Goal: Task Accomplishment & Management: Complete application form

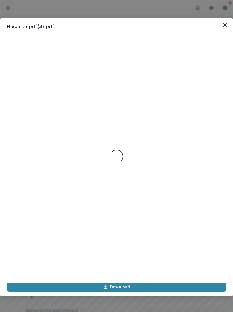
scroll to position [26, 0]
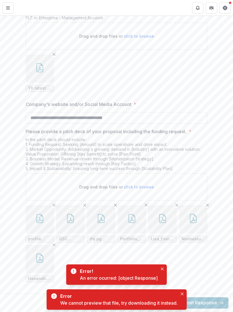
click at [163, 268] on icon "Close" at bounding box center [162, 269] width 3 height 3
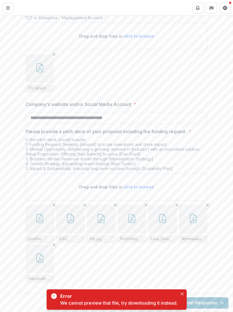
click at [183, 291] on button "Close" at bounding box center [181, 294] width 7 height 7
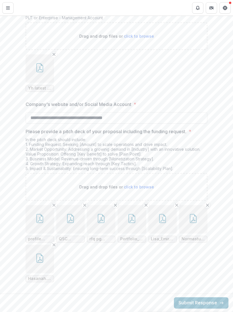
click at [43, 256] on icon "button" at bounding box center [39, 258] width 9 height 9
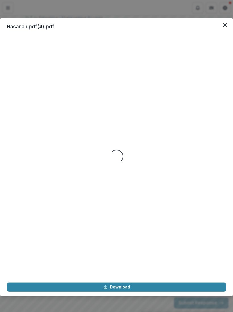
click at [232, 309] on div "Hasanah.pdf(4).pdf Loading... Download" at bounding box center [116, 156] width 233 height 312
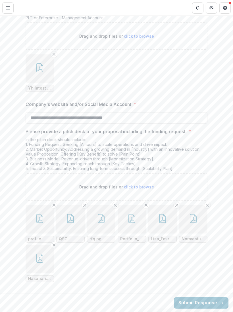
click at [38, 262] on icon "button" at bounding box center [39, 259] width 5 height 5
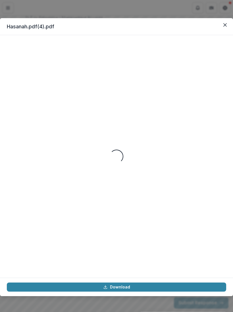
click at [226, 24] on icon "Close" at bounding box center [224, 24] width 3 height 3
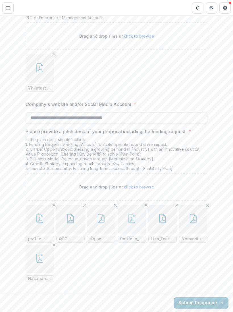
scroll to position [1256, 0]
click at [195, 219] on icon "button" at bounding box center [192, 218] width 9 height 9
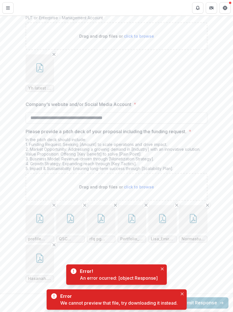
click at [164, 266] on button "Close" at bounding box center [162, 269] width 7 height 7
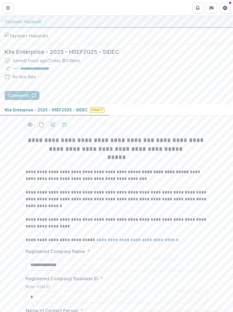
scroll to position [0, 0]
click at [70, 113] on p "Klie Enterprise - 2025 - HSEF2025 - SIDEC" at bounding box center [46, 110] width 83 height 6
click at [41, 70] on div at bounding box center [34, 69] width 28 height 2
click at [72, 64] on div "Saved 2 hours ago ( [DATE] @ 3:19pm )" at bounding box center [46, 61] width 68 height 6
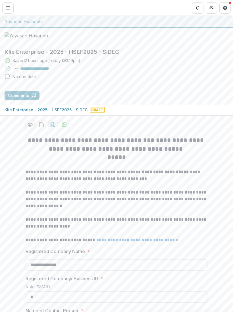
click at [94, 113] on span "Draft" at bounding box center [97, 110] width 15 height 6
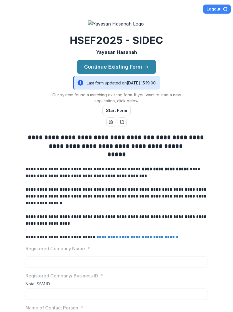
click at [136, 74] on button "Continue Existing Form" at bounding box center [116, 67] width 78 height 14
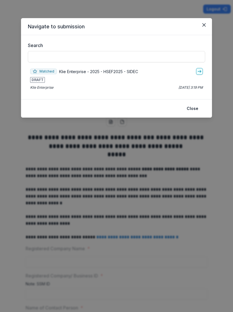
click at [111, 74] on p "Klie Enterprise - 2025 - HSEF2025 - SIDEC" at bounding box center [98, 72] width 79 height 6
click at [81, 69] on p "Klie Enterprise - 2025 - HSEF2025 - SIDEC" at bounding box center [98, 72] width 79 height 6
click at [201, 74] on link "go-to" at bounding box center [199, 71] width 7 height 7
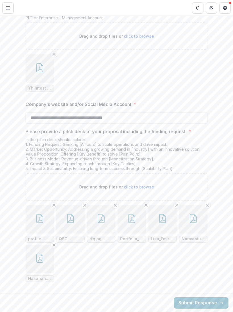
scroll to position [1256, 0]
click at [43, 265] on button "button" at bounding box center [40, 259] width 28 height 28
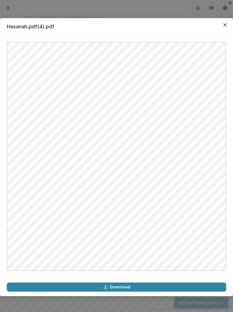
click at [225, 27] on button "Close" at bounding box center [224, 24] width 9 height 9
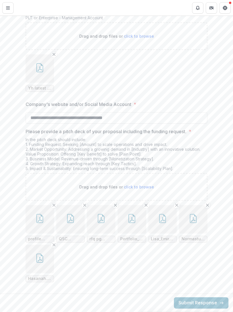
click at [195, 221] on icon "button" at bounding box center [192, 218] width 9 height 9
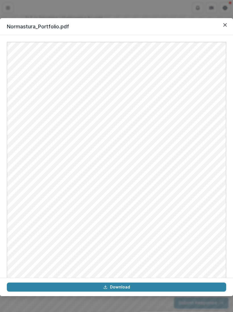
click at [226, 26] on icon "Close" at bounding box center [224, 24] width 3 height 3
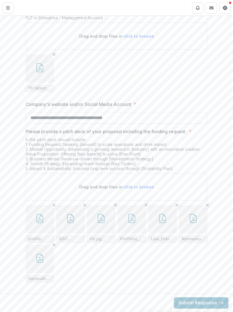
click at [43, 222] on icon "button" at bounding box center [39, 218] width 7 height 9
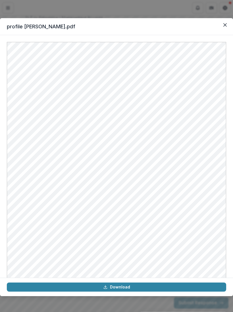
scroll to position [0, 0]
click at [225, 27] on button "Close" at bounding box center [224, 24] width 9 height 9
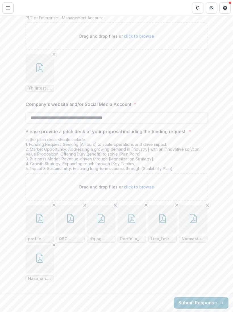
click at [136, 222] on button "button" at bounding box center [131, 219] width 28 height 28
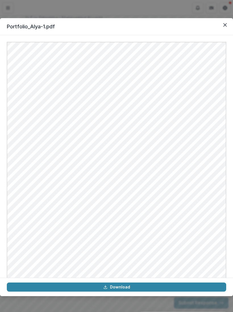
click at [226, 24] on button "Close" at bounding box center [224, 24] width 9 height 9
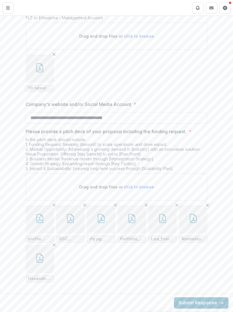
click at [140, 186] on span "click to browse" at bounding box center [139, 187] width 30 height 5
type input "**********"
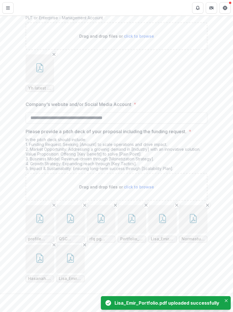
click at [146, 186] on span "click to browse" at bounding box center [139, 187] width 30 height 5
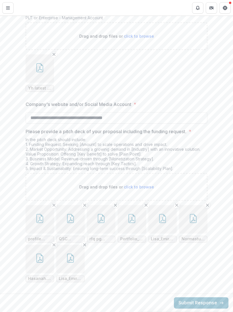
type input "**********"
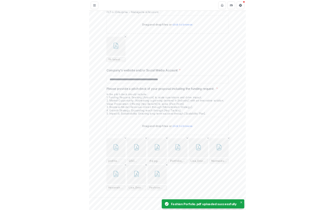
scroll to position [1256, 0]
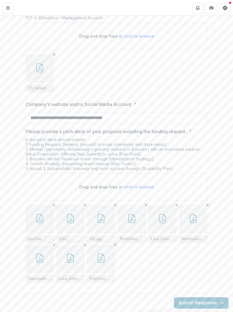
click at [71, 261] on icon "button" at bounding box center [70, 258] width 9 height 9
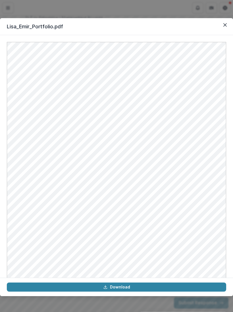
click at [226, 26] on button "Close" at bounding box center [224, 24] width 9 height 9
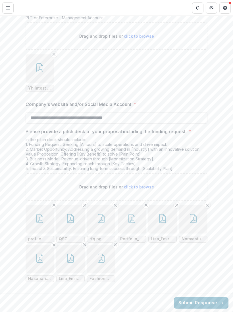
click at [86, 246] on icon "Remove File" at bounding box center [84, 245] width 5 height 5
click at [147, 189] on span "click to browse" at bounding box center [139, 187] width 30 height 5
type input "**********"
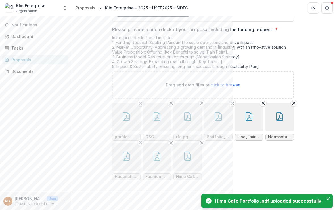
scroll to position [1340, 0]
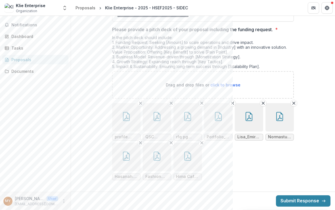
click at [156, 159] on icon "button" at bounding box center [156, 156] width 9 height 9
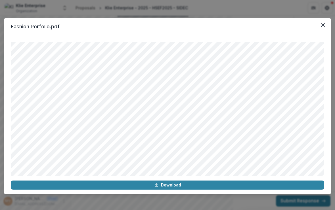
click at [232, 26] on icon "Close" at bounding box center [322, 24] width 3 height 3
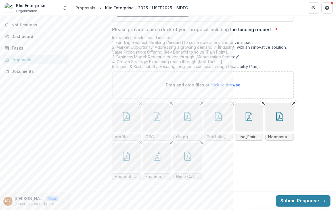
click at [186, 160] on icon "button" at bounding box center [187, 156] width 9 height 9
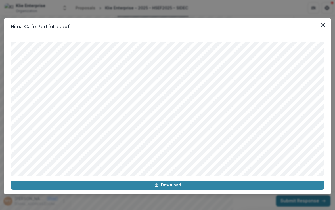
click at [232, 25] on button "Close" at bounding box center [322, 24] width 9 height 9
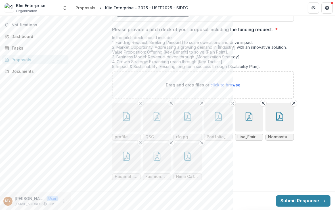
click at [232, 201] on button "Submit Response" at bounding box center [303, 200] width 54 height 11
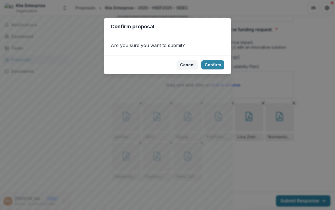
click at [214, 67] on button "Confirm" at bounding box center [212, 64] width 23 height 9
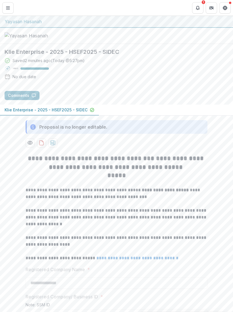
scroll to position [0, 0]
click at [76, 113] on p "Klie Enterprise - 2025 - HSEF2025 - SIDEC" at bounding box center [46, 110] width 83 height 6
click at [13, 113] on p "Klie Enterprise - 2025 - HSEF2025 - SIDEC" at bounding box center [46, 110] width 83 height 6
